Goal: Check status

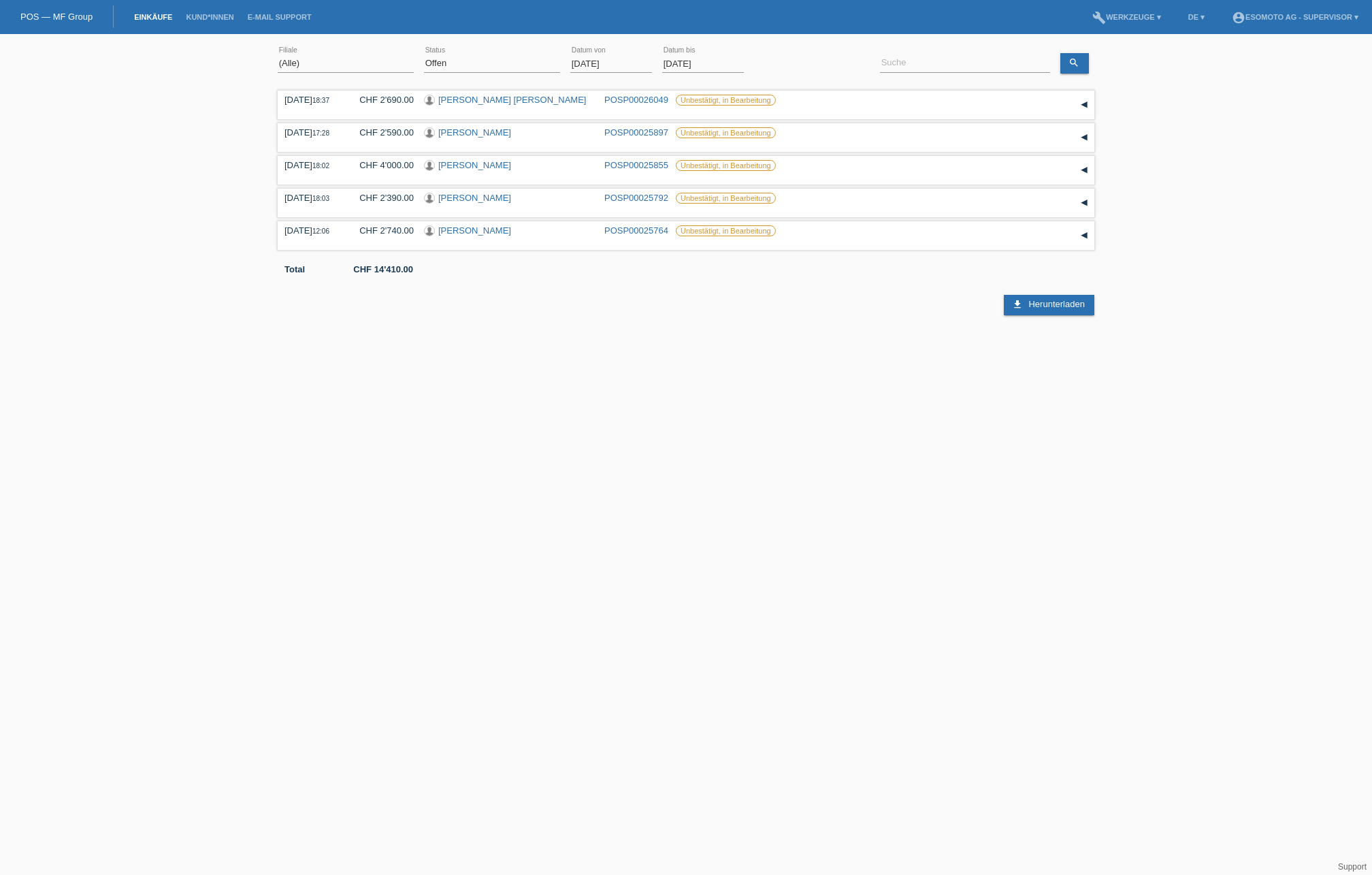
click at [591, 64] on input "[DATE]" at bounding box center [611, 64] width 81 height 17
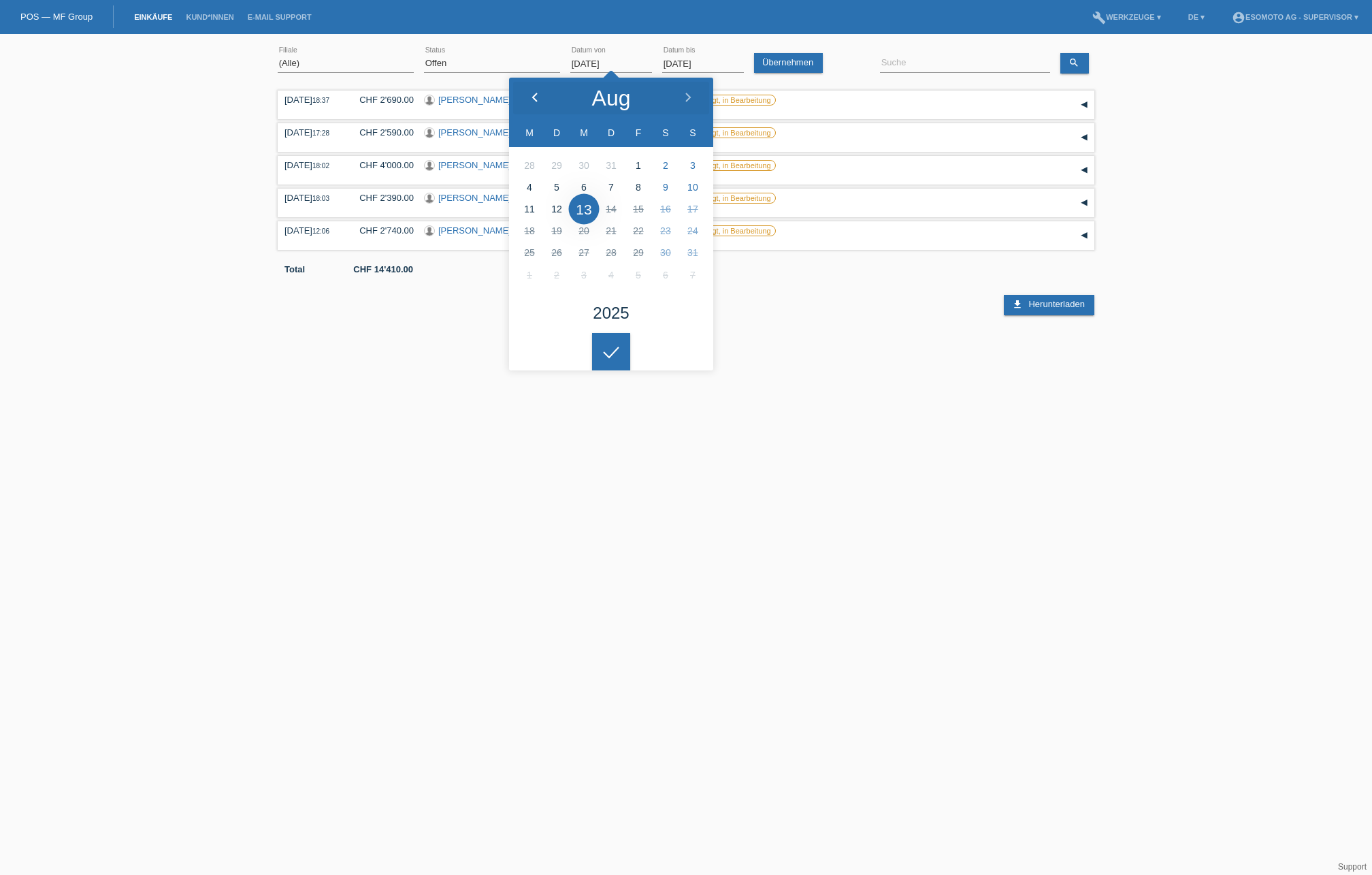
click at [534, 103] on div at bounding box center [534, 98] width 51 height 41
click at [612, 315] on html "POS — MF Group Einkäufe Kund*innen E-Mail Support menu account_circle Esomoto A…" at bounding box center [686, 158] width 1372 height 315
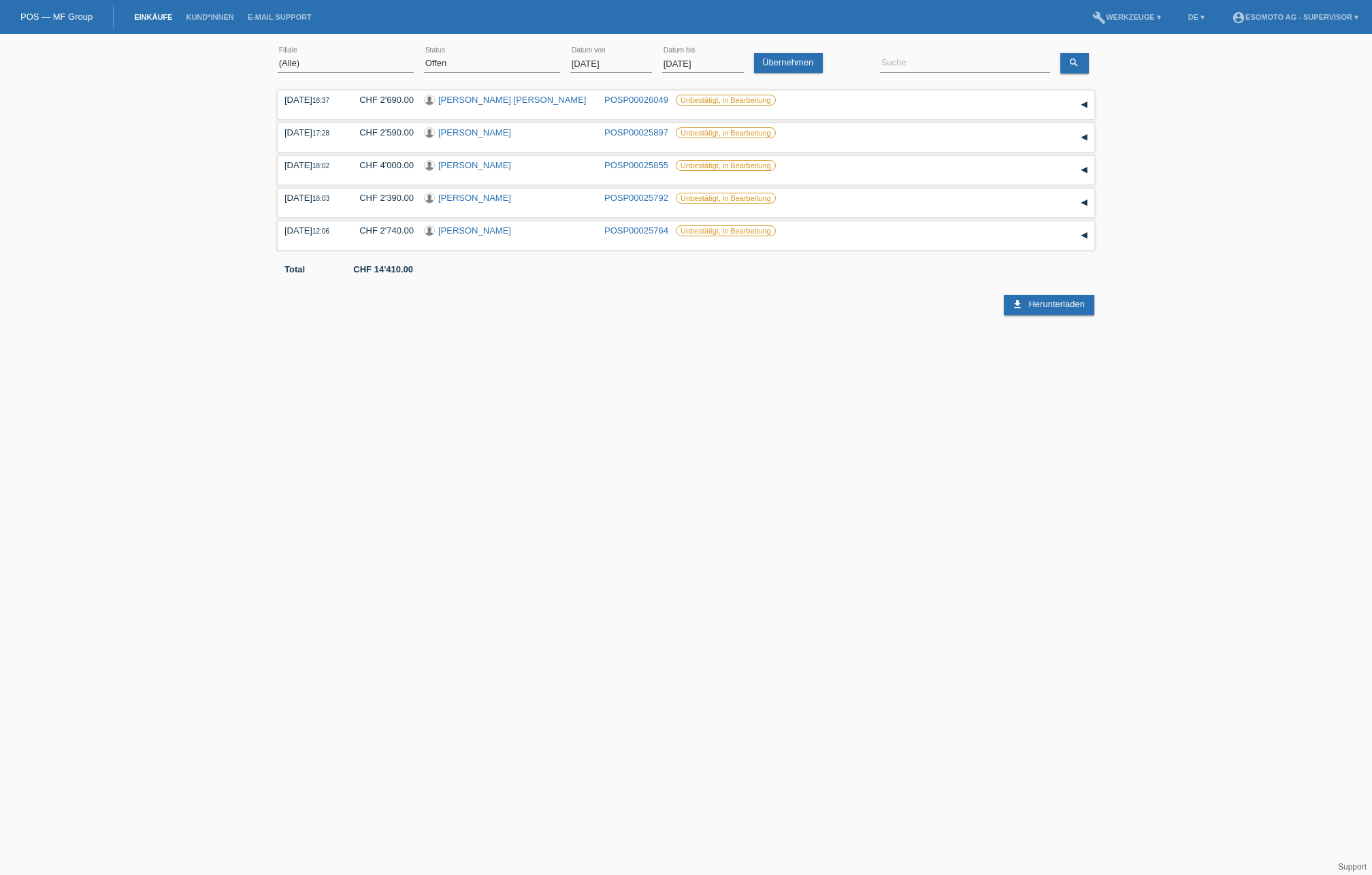
click at [594, 58] on input "[DATE]" at bounding box center [611, 64] width 81 height 17
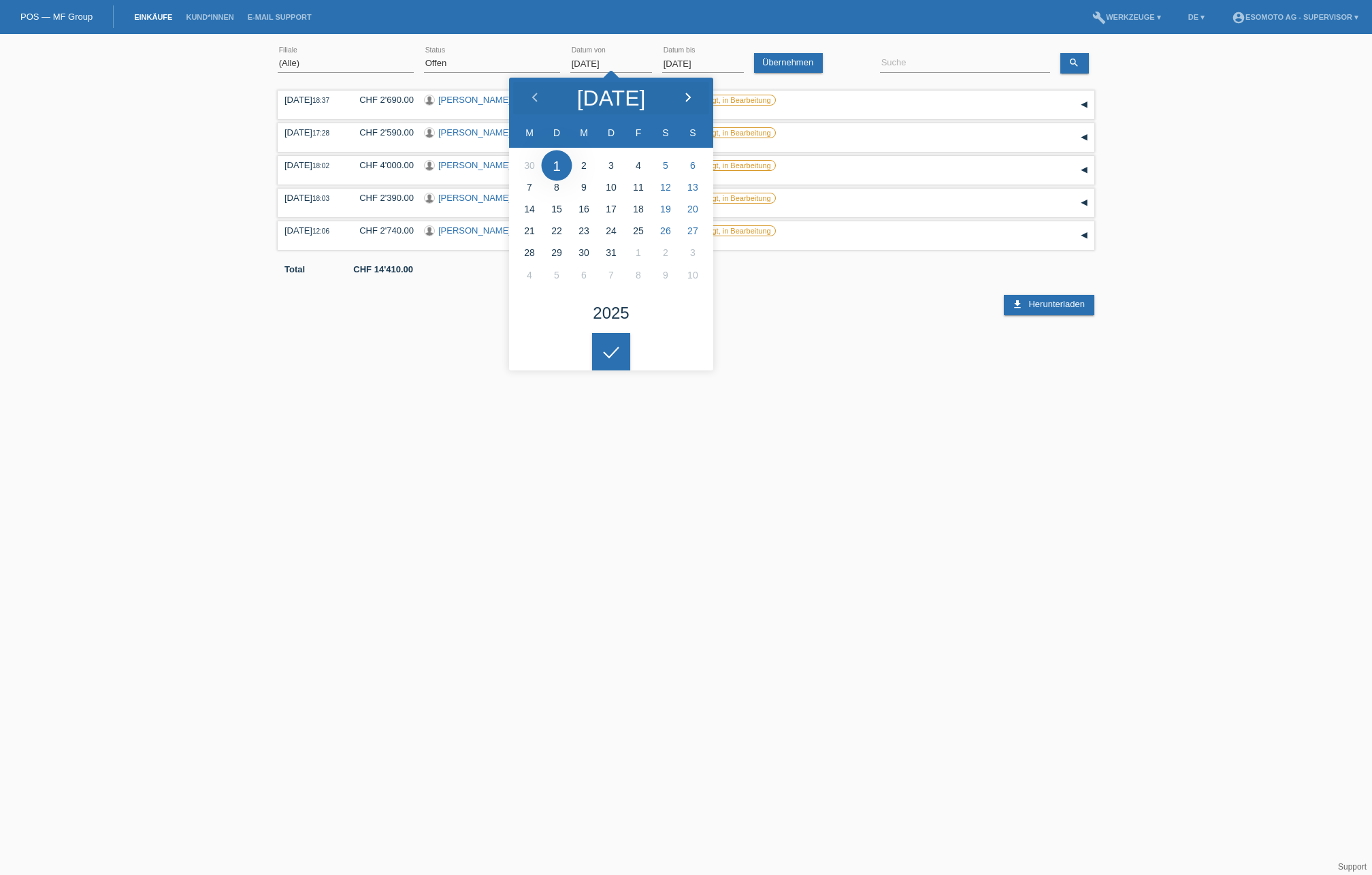
click at [678, 96] on div at bounding box center [688, 98] width 51 height 41
click at [533, 103] on icon at bounding box center [534, 97] width 11 height 11
type input "[DATE]"
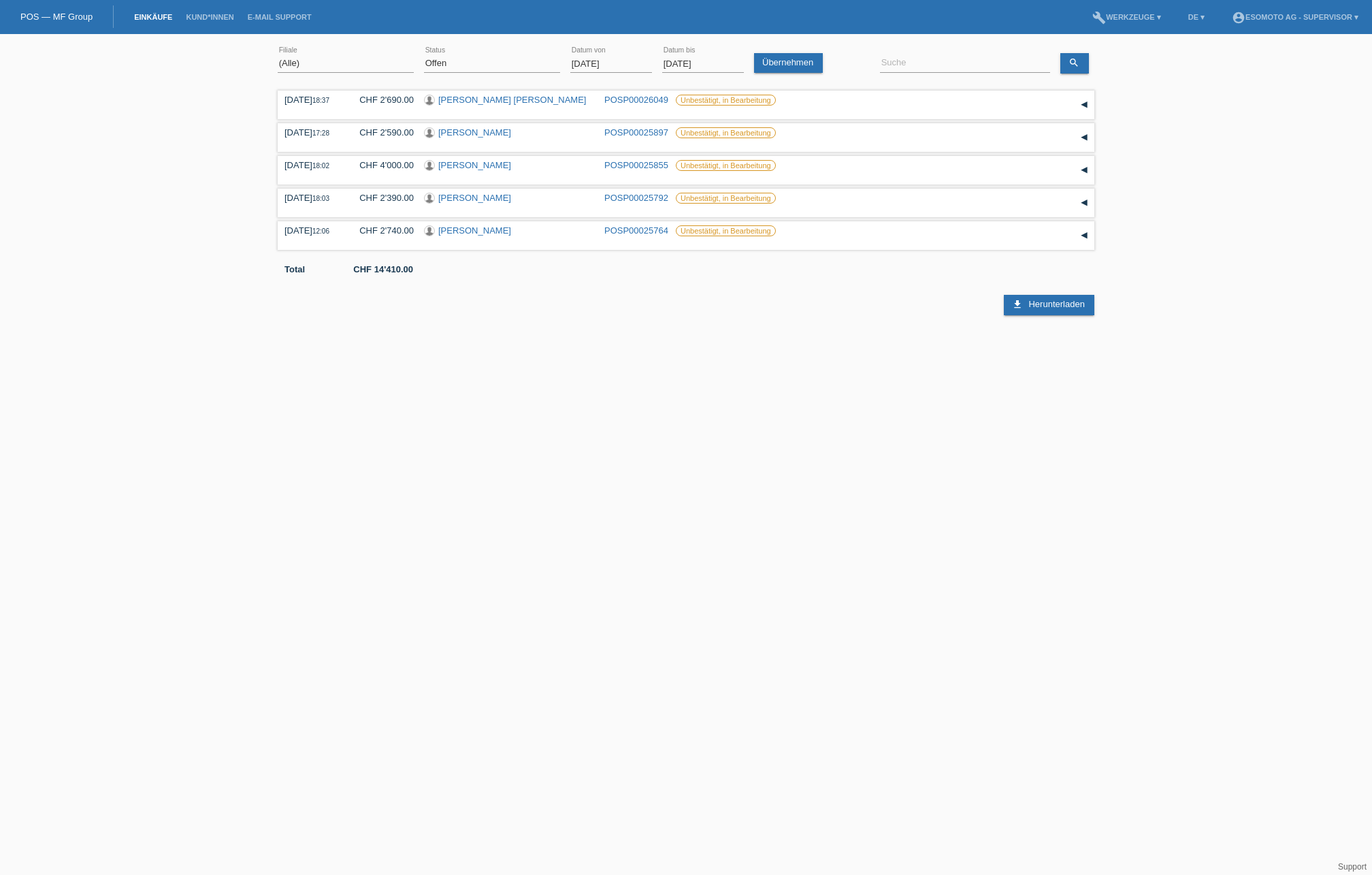
click at [683, 60] on input "[DATE]" at bounding box center [703, 64] width 81 height 17
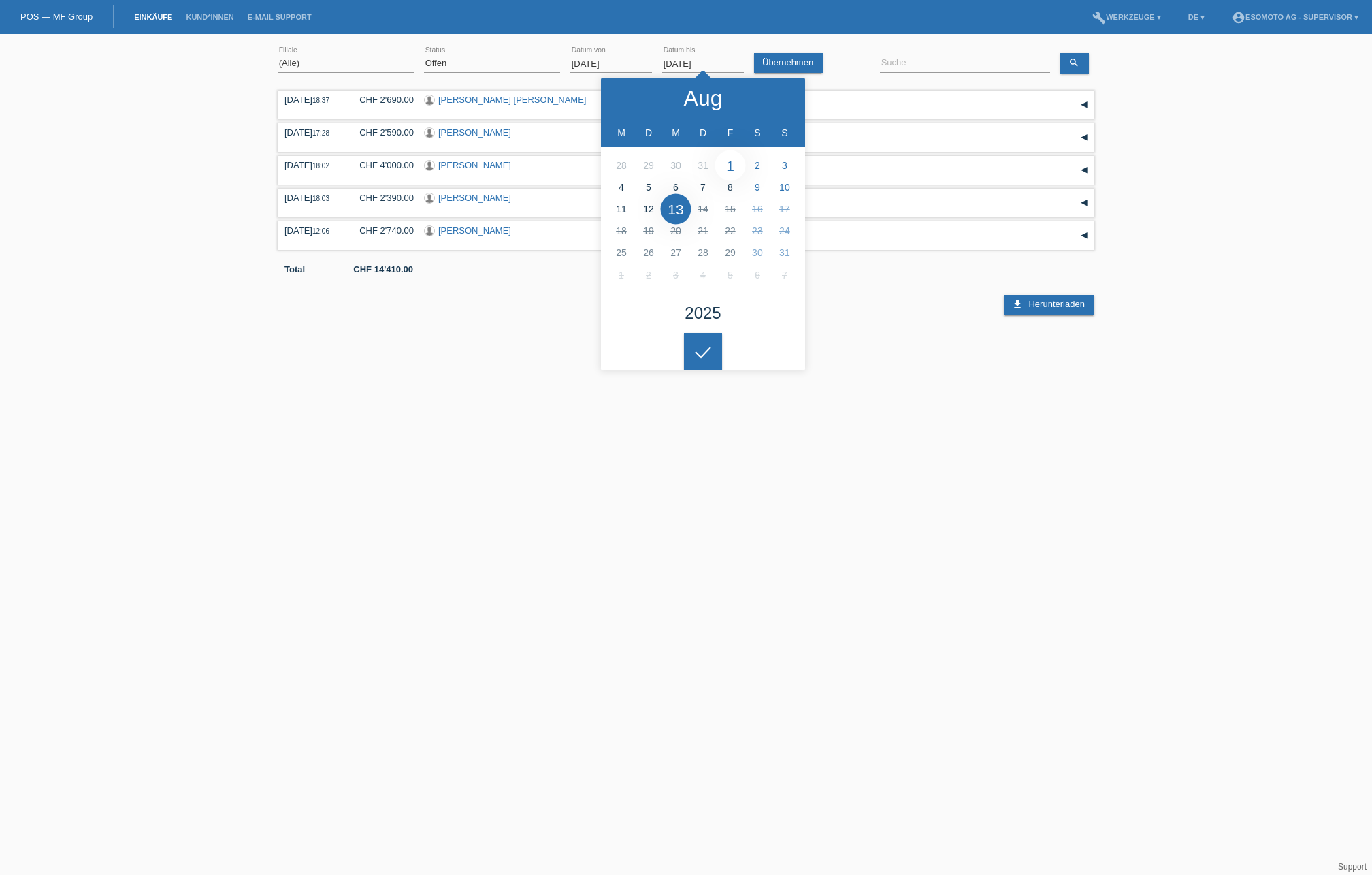
type input "[DATE]"
click at [1078, 63] on icon "search" at bounding box center [1073, 62] width 11 height 11
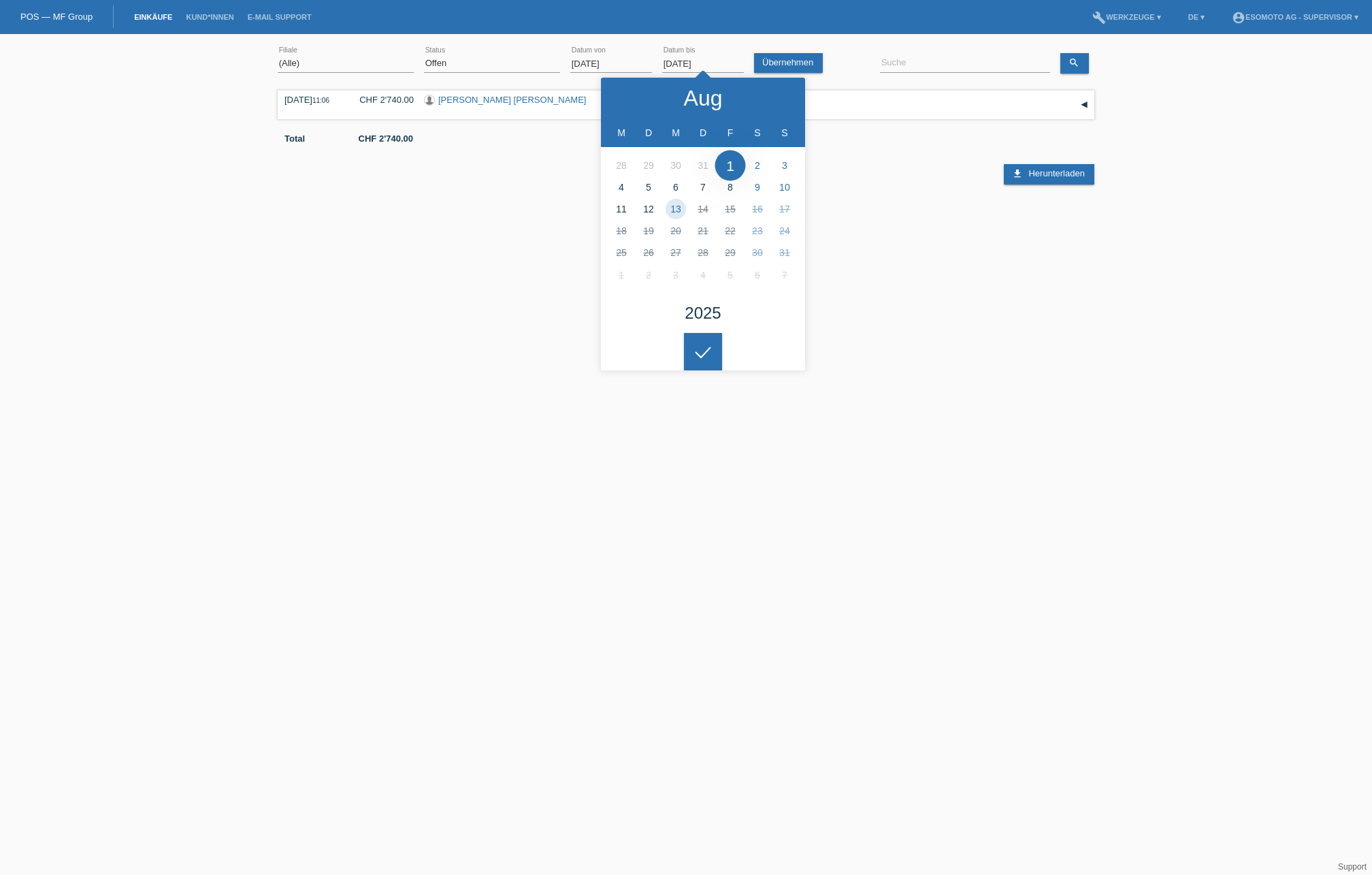
click at [1021, 223] on html "POS — MF Group Einkäufe Kund*innen E-Mail Support menu account_circle Esomoto A…" at bounding box center [686, 112] width 1372 height 223
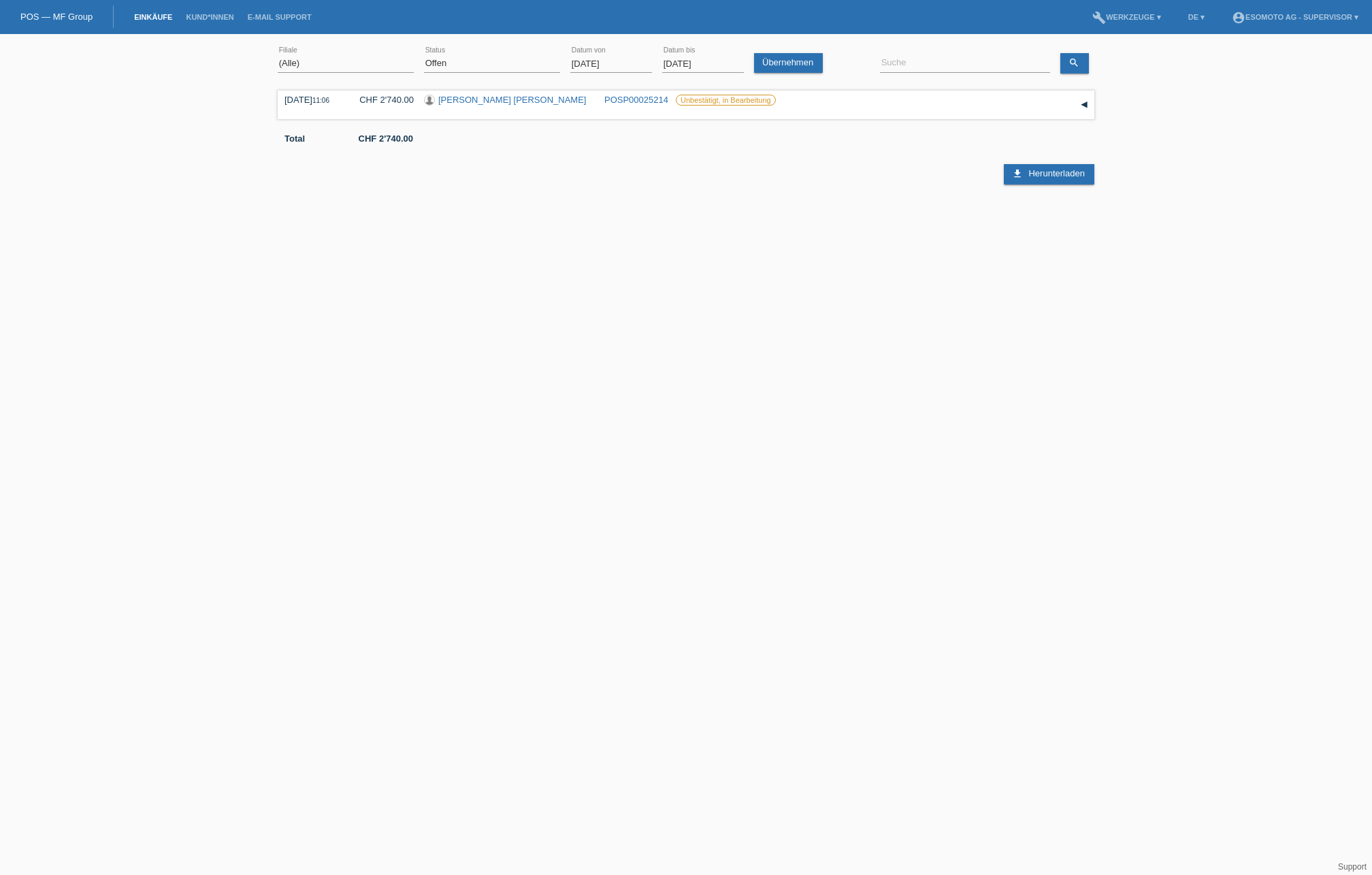
click at [685, 64] on input "[DATE]" at bounding box center [703, 64] width 81 height 17
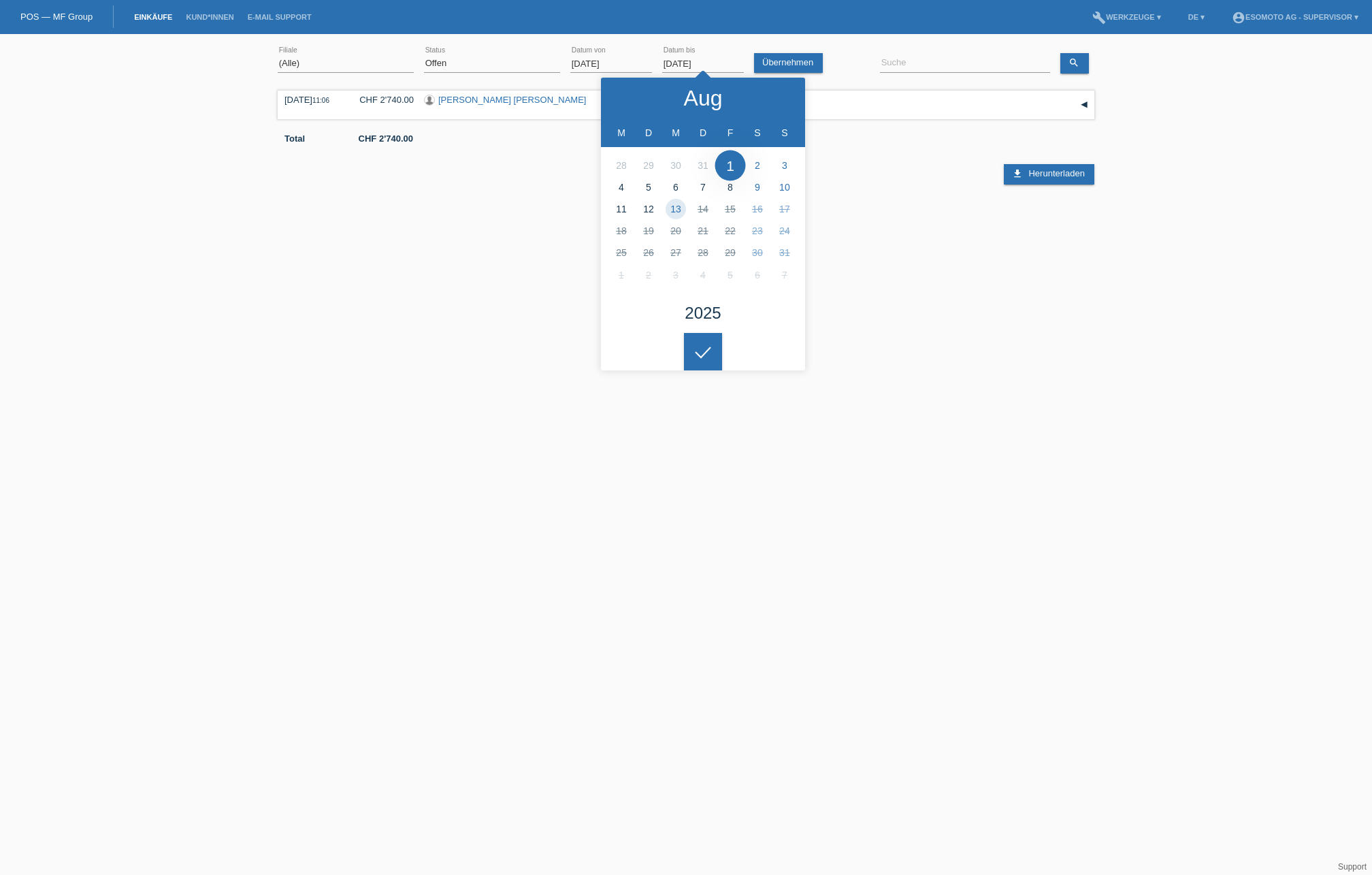
click at [585, 52] on div "[DATE] error Datum von" at bounding box center [611, 64] width 81 height 46
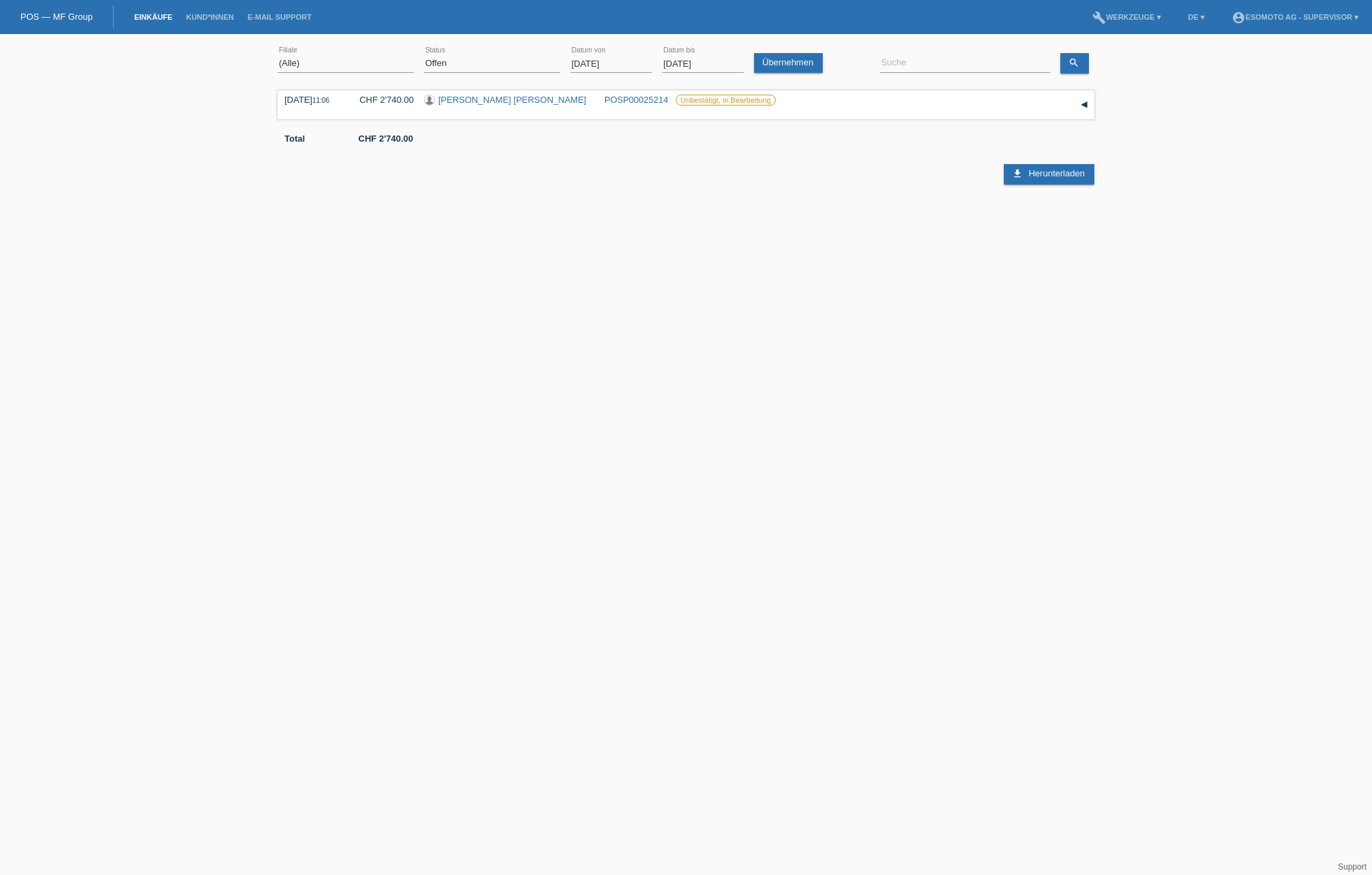
click at [588, 64] on input "[DATE]" at bounding box center [611, 64] width 81 height 17
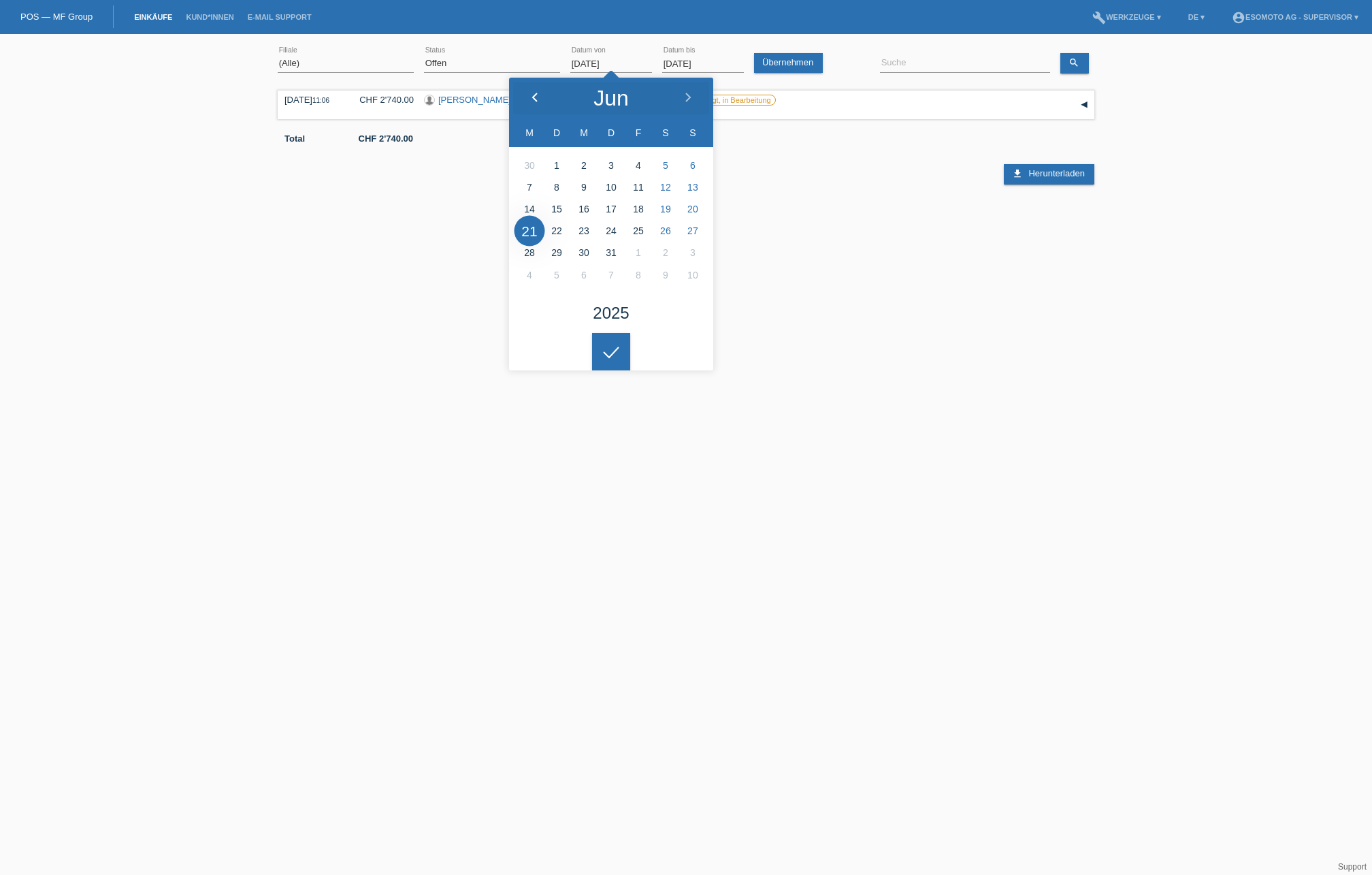
click at [526, 96] on div at bounding box center [534, 98] width 51 height 41
type input "[DATE]"
